Goal: Feedback & Contribution: Leave review/rating

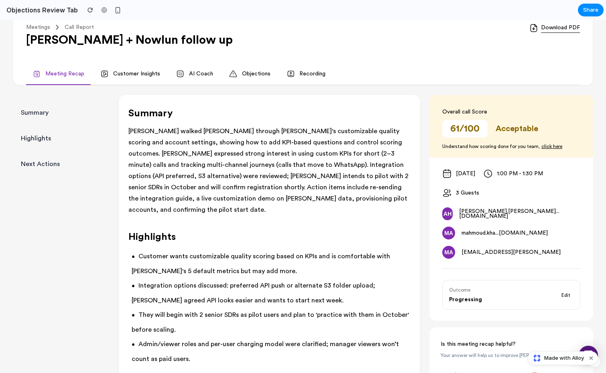
scroll to position [63, 0]
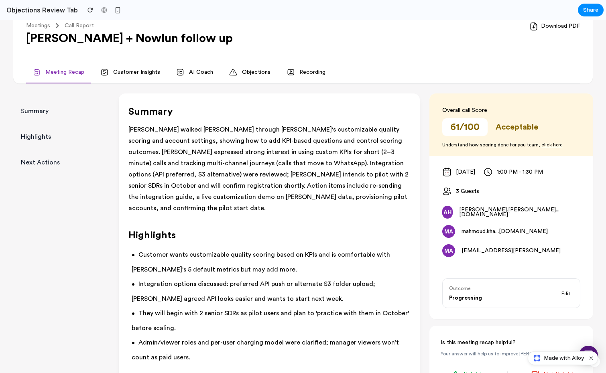
click at [253, 71] on link "Objections" at bounding box center [250, 73] width 54 height 22
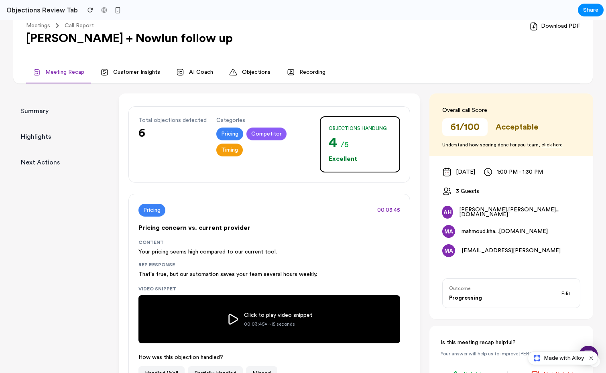
click at [362, 149] on div "4 /5" at bounding box center [360, 143] width 63 height 16
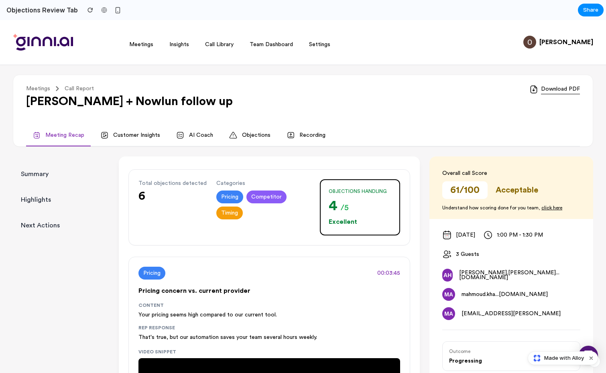
scroll to position [0, 0]
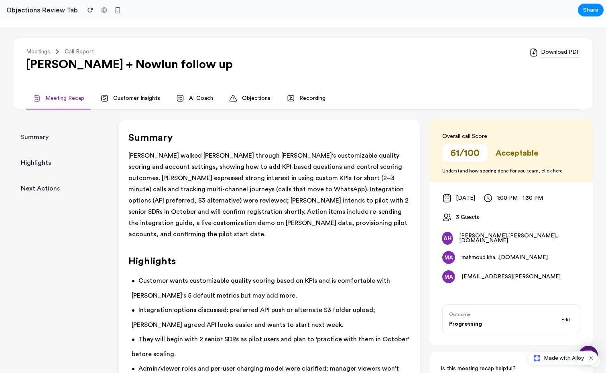
scroll to position [99, 0]
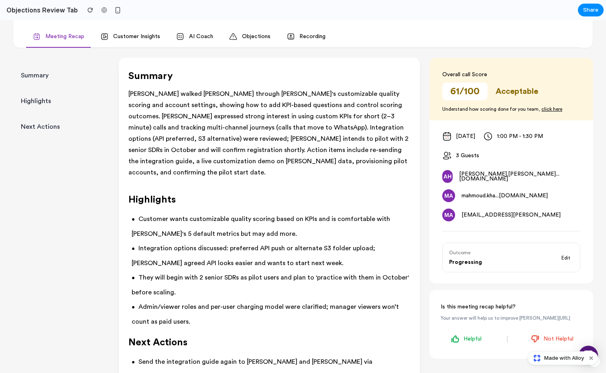
click at [236, 33] on link "Objections" at bounding box center [250, 37] width 54 height 22
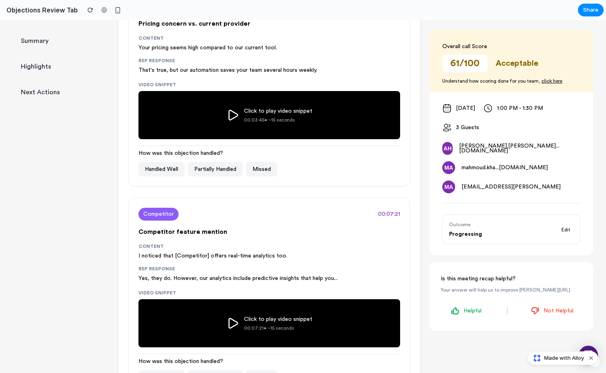
scroll to position [272, 0]
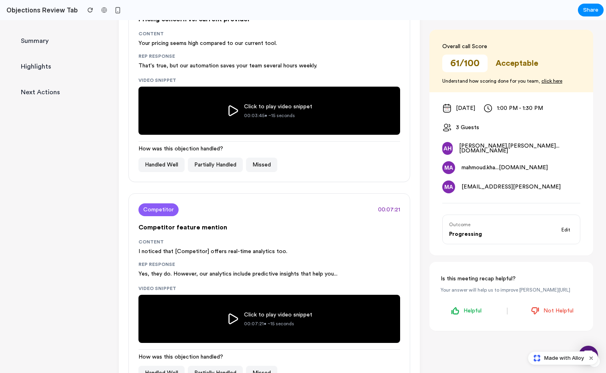
click at [165, 166] on button "Handled Well" at bounding box center [161, 165] width 46 height 14
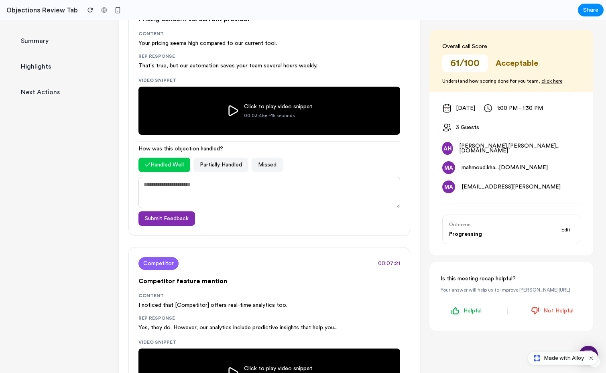
click at [171, 166] on button "✓ Handled Well" at bounding box center [164, 165] width 52 height 14
click at [219, 169] on button "Partially Handled" at bounding box center [220, 165] width 55 height 14
click at [263, 166] on button "Missed" at bounding box center [267, 165] width 31 height 14
click at [222, 168] on button "Partially Handled" at bounding box center [215, 165] width 55 height 14
click at [161, 165] on button "Handled Well" at bounding box center [161, 165] width 46 height 14
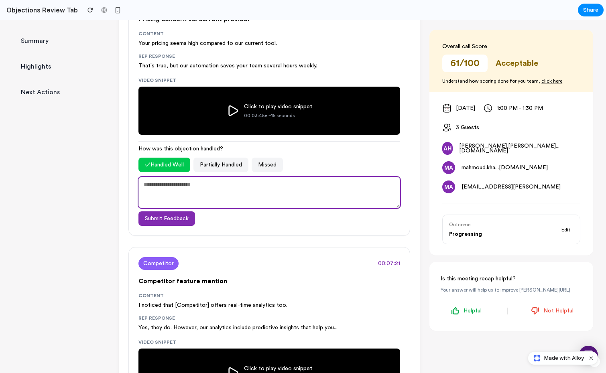
click at [179, 199] on textarea at bounding box center [269, 192] width 262 height 31
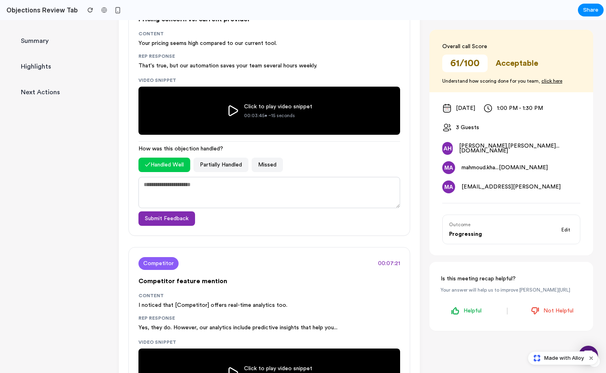
click at [101, 206] on div "Summary Highlights Next Actions Summary Mai walked Ahmed through Ginni's custom…" at bounding box center [303, 275] width 606 height 800
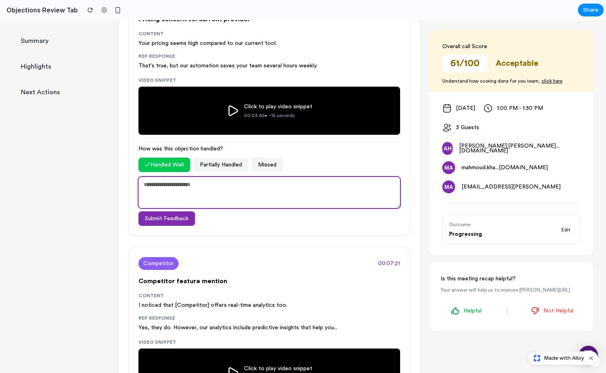
click at [165, 194] on textarea at bounding box center [269, 192] width 262 height 31
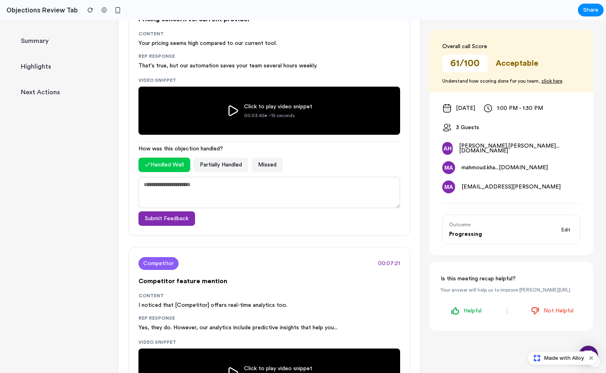
click at [99, 190] on div "Summary Highlights Next Actions Summary Mai walked Ahmed through Ginni's custom…" at bounding box center [303, 275] width 606 height 800
click at [164, 167] on button "✓ Handled Well" at bounding box center [164, 165] width 52 height 14
click at [221, 168] on button "Partially Handled" at bounding box center [220, 165] width 55 height 14
click at [167, 222] on button "Submit Feedback" at bounding box center [166, 219] width 57 height 14
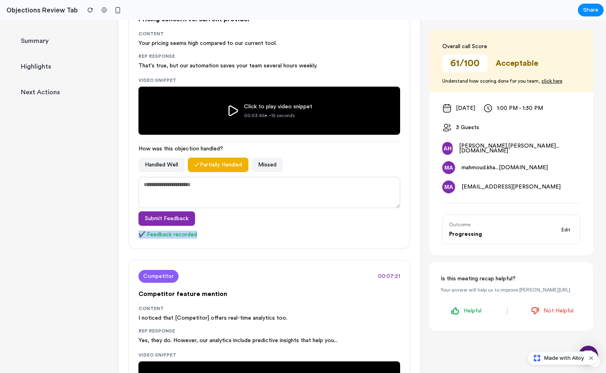
drag, startPoint x: 135, startPoint y: 237, endPoint x: 205, endPoint y: 236, distance: 69.9
click at [205, 236] on div "Pricing 00:03:45 Pricing concern vs. current provider Content Your pricing seem…" at bounding box center [269, 117] width 282 height 264
click at [205, 236] on div "✔️ Feedback recorded" at bounding box center [269, 235] width 262 height 8
drag, startPoint x: 205, startPoint y: 236, endPoint x: 129, endPoint y: 236, distance: 75.9
click at [129, 236] on div "Pricing 00:03:45 Pricing concern vs. current provider Content Your pricing seem…" at bounding box center [269, 117] width 282 height 264
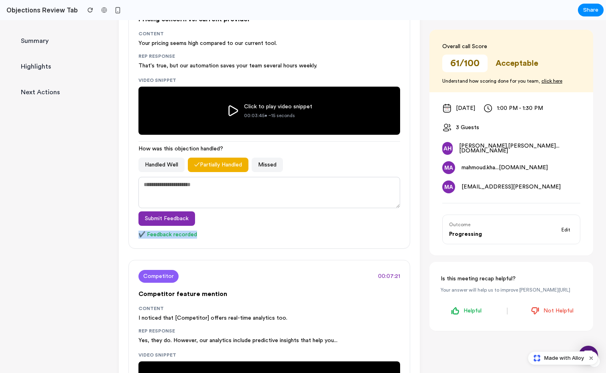
click at [129, 236] on div "Pricing 00:03:45 Pricing concern vs. current provider Content Your pricing seem…" at bounding box center [269, 117] width 282 height 264
drag, startPoint x: 134, startPoint y: 236, endPoint x: 208, endPoint y: 237, distance: 73.9
click at [208, 237] on div "Pricing 00:03:45 Pricing concern vs. current provider Content Your pricing seem…" at bounding box center [269, 117] width 282 height 264
click at [208, 237] on div "✔️ Feedback recorded" at bounding box center [269, 235] width 262 height 8
drag, startPoint x: 208, startPoint y: 237, endPoint x: 132, endPoint y: 238, distance: 75.9
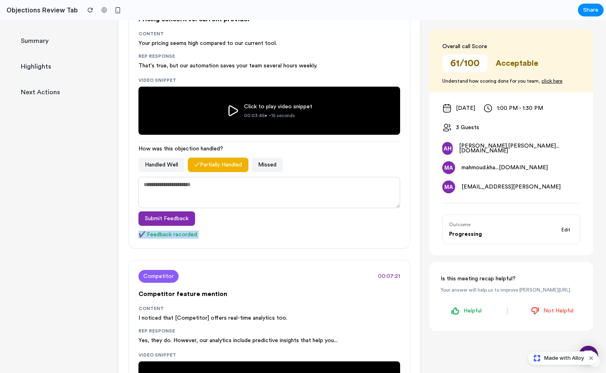
click at [131, 238] on div "Pricing 00:03:45 Pricing concern vs. current provider Content Your pricing seem…" at bounding box center [269, 117] width 282 height 264
click at [132, 238] on div "Pricing 00:03:45 Pricing concern vs. current provider Content Your pricing seem…" at bounding box center [269, 117] width 282 height 264
click at [169, 168] on button "Handled Well" at bounding box center [161, 165] width 46 height 14
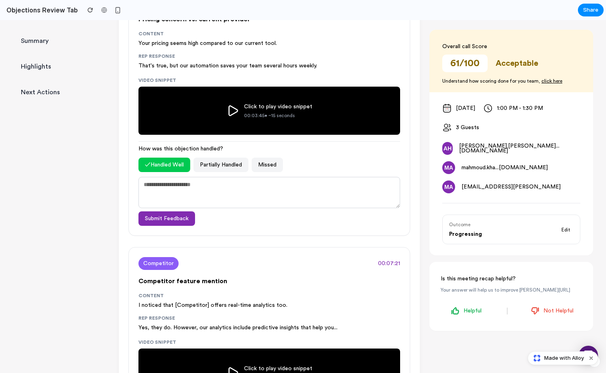
click at [98, 215] on div "Summary Highlights Next Actions Summary Mai walked Ahmed through Ginni's custom…" at bounding box center [303, 275] width 606 height 800
click at [167, 219] on button "Submit Feedback" at bounding box center [166, 219] width 57 height 14
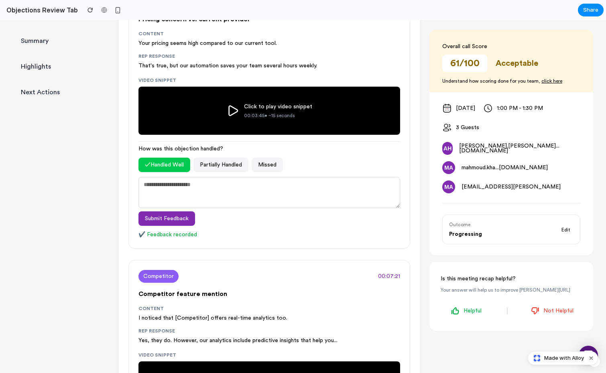
click at [105, 218] on div "Summary Highlights Next Actions Summary Mai walked Ahmed through Ginni's custom…" at bounding box center [303, 281] width 606 height 813
